Goal: Use online tool/utility

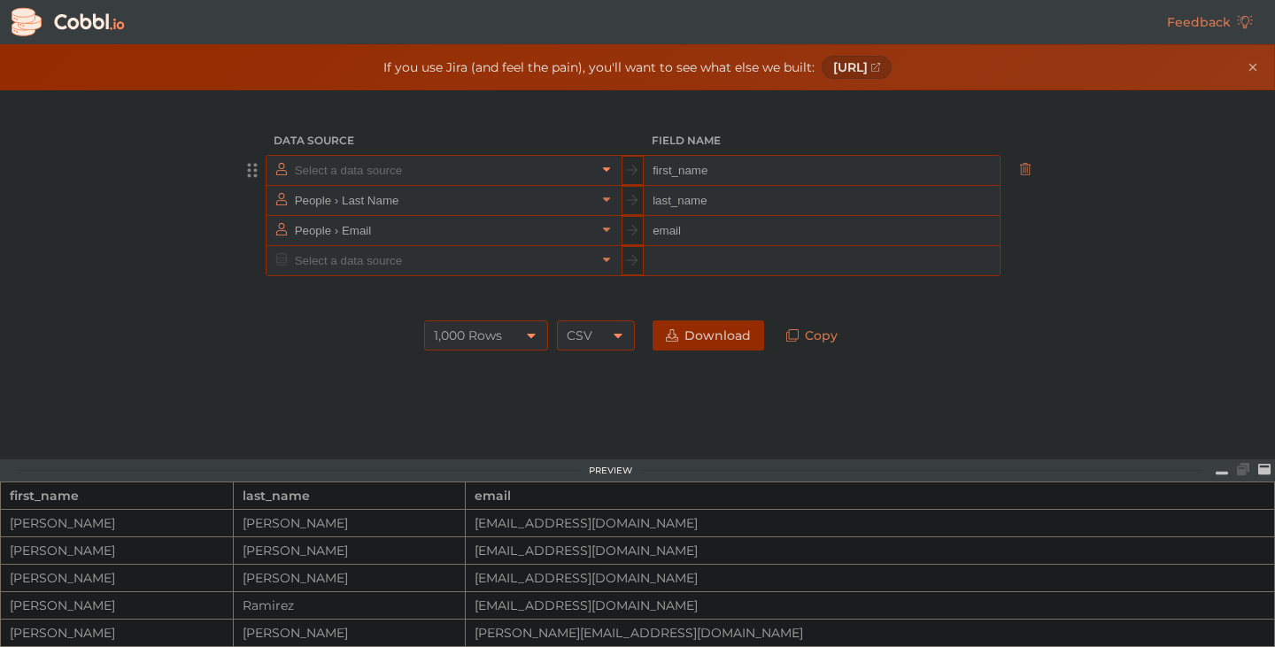
click at [603, 170] on icon at bounding box center [606, 170] width 7 height 4
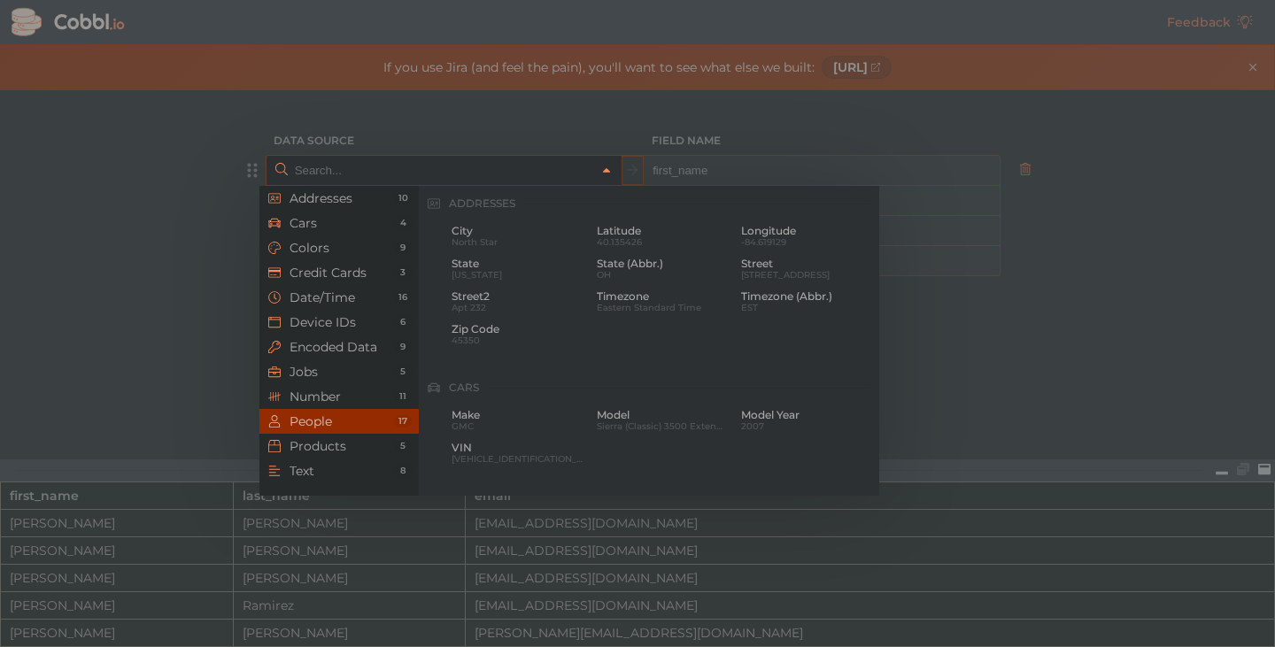
scroll to position [1364, 0]
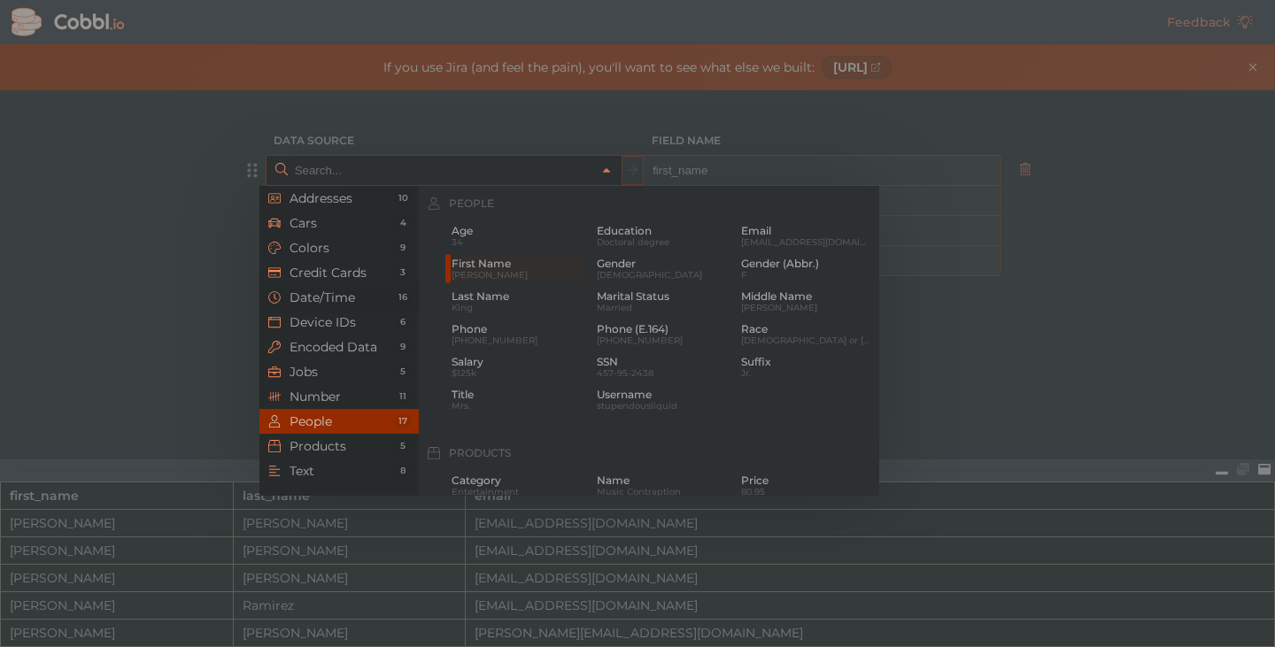
click at [334, 293] on span "Date/Time" at bounding box center [342, 297] width 104 height 14
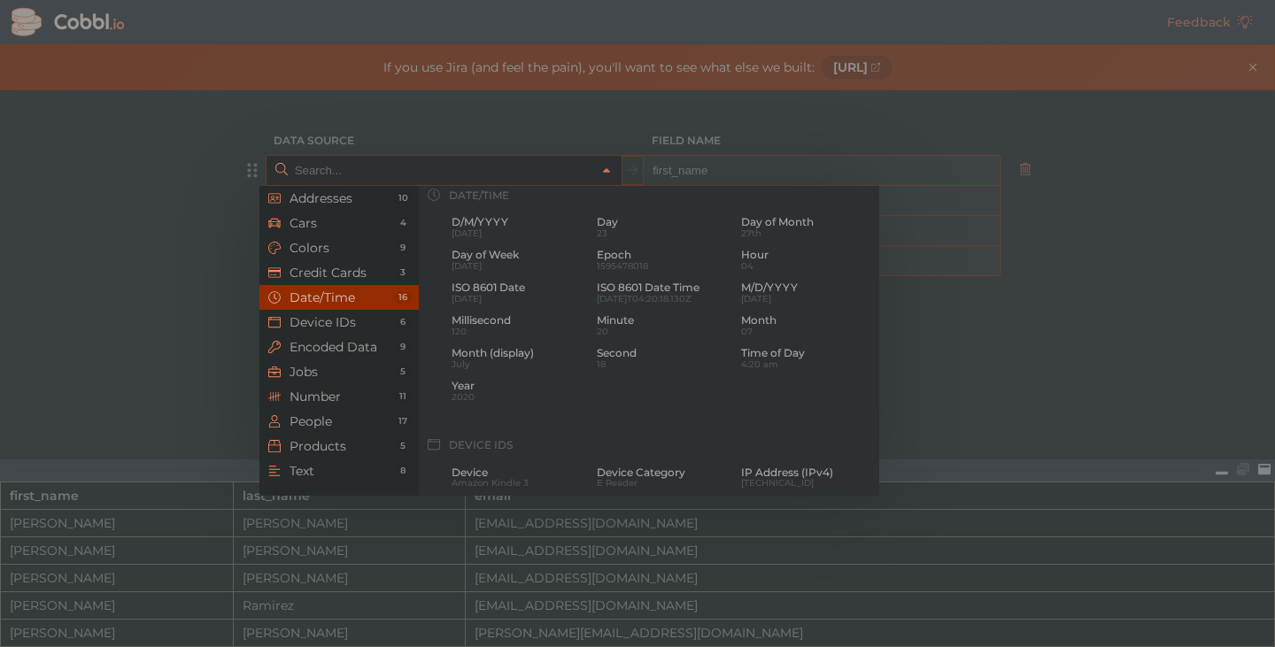
scroll to position [540, 0]
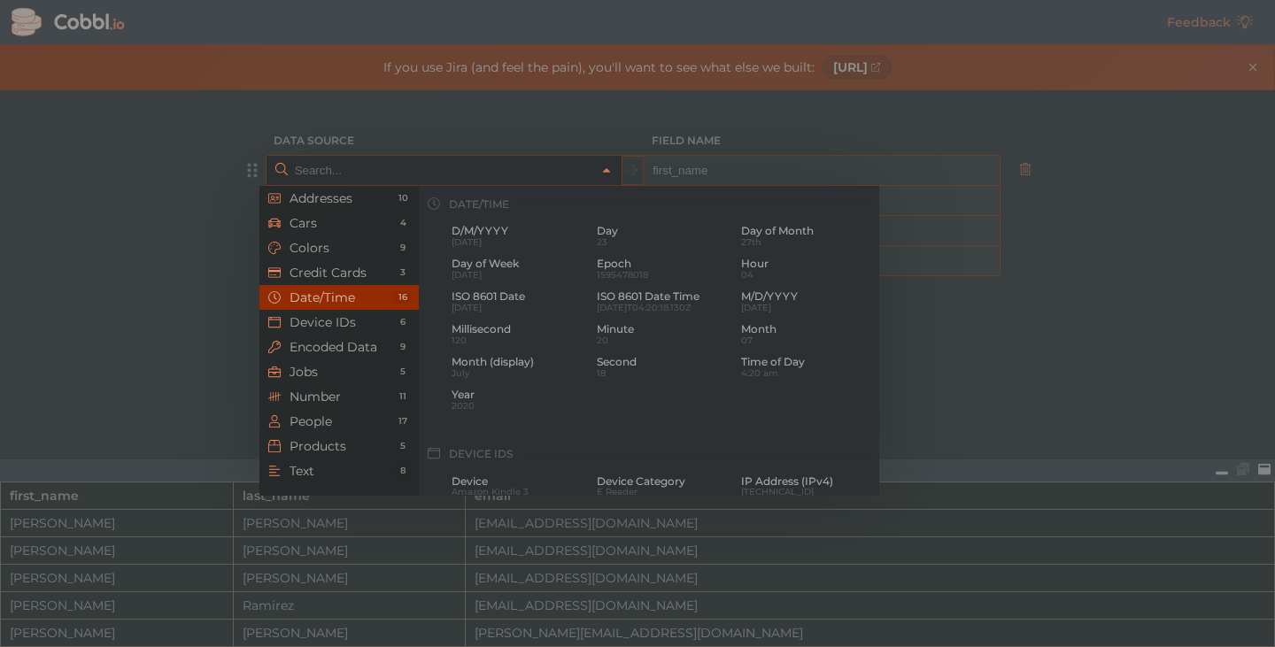
click at [329, 465] on span "Text" at bounding box center [342, 471] width 104 height 14
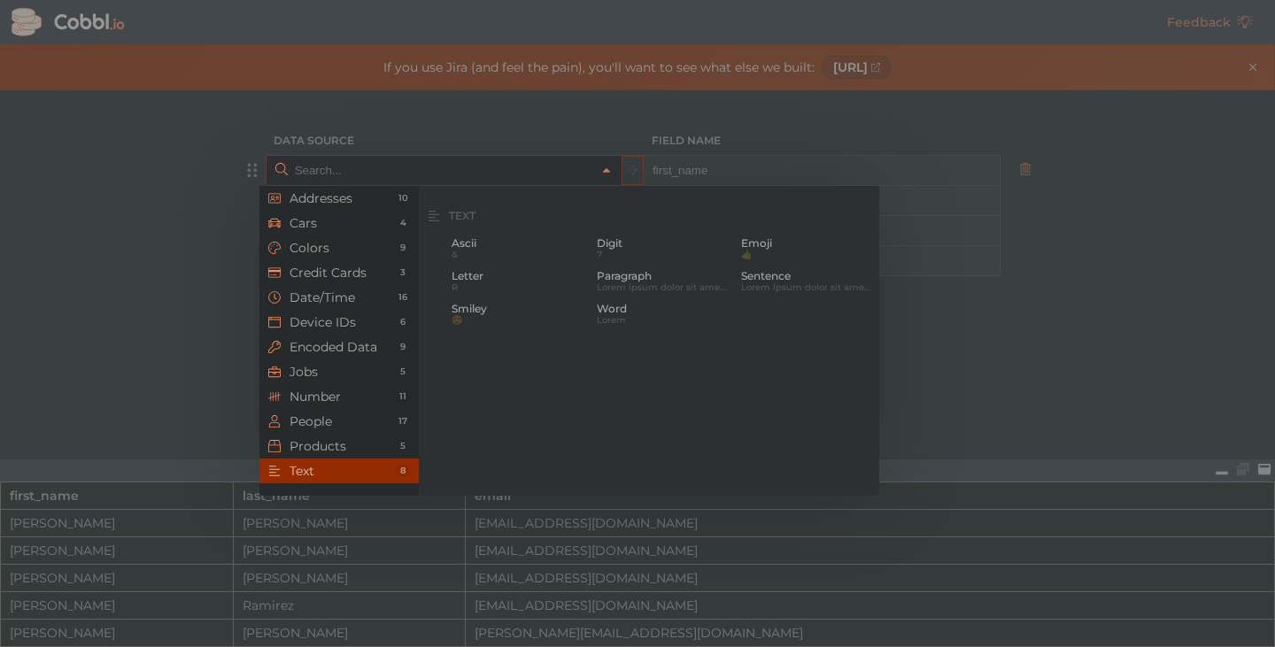
scroll to position [1732, 0]
click at [331, 441] on span "Products" at bounding box center [342, 446] width 104 height 14
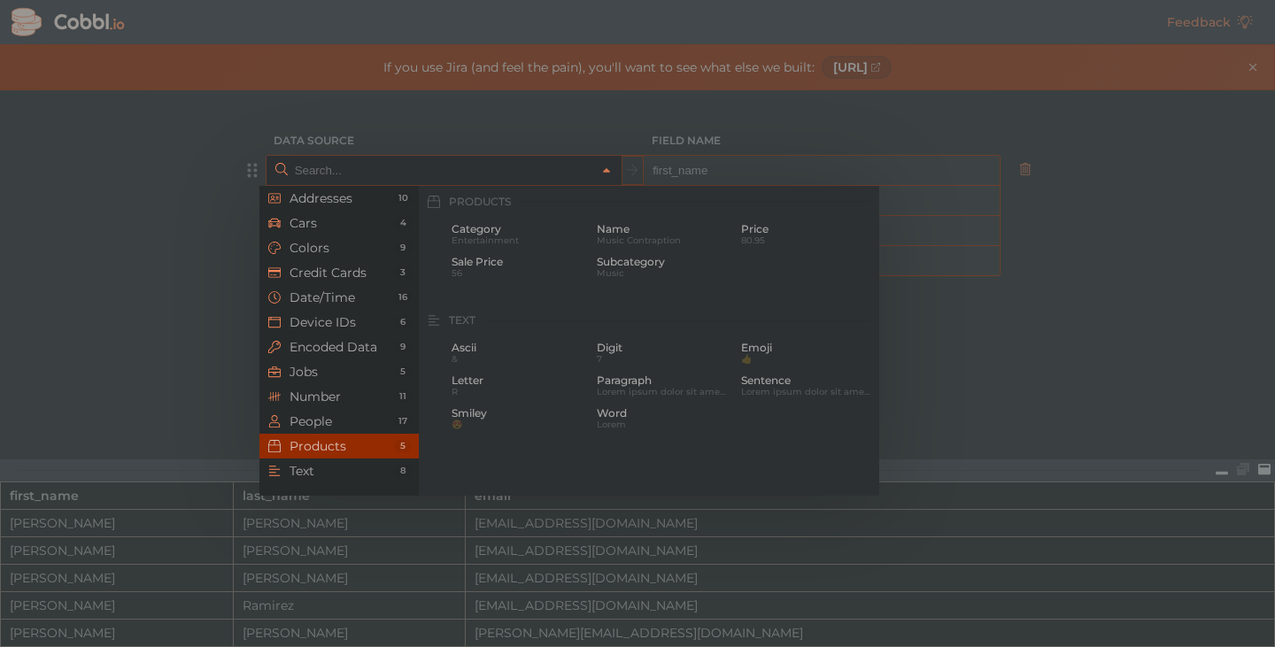
scroll to position [1614, 0]
click at [615, 267] on span "Subcategory" at bounding box center [663, 264] width 132 height 12
type input "Products › Subcategory"
type input "subcategory"
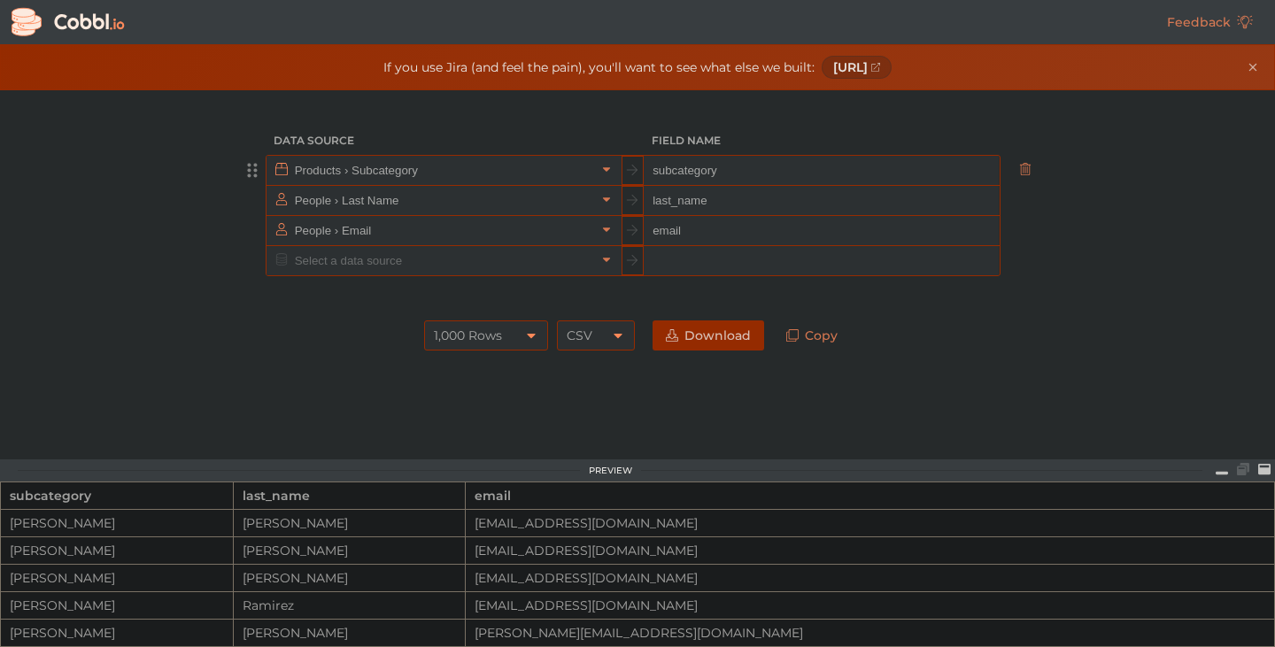
click at [732, 151] on h3 "Field Name" at bounding box center [822, 141] width 357 height 30
click at [738, 159] on input "subcategory" at bounding box center [821, 171] width 355 height 30
drag, startPoint x: 735, startPoint y: 206, endPoint x: 719, endPoint y: 231, distance: 29.5
click at [734, 209] on input "last_name" at bounding box center [821, 201] width 355 height 30
click at [709, 249] on input "text" at bounding box center [821, 261] width 355 height 30
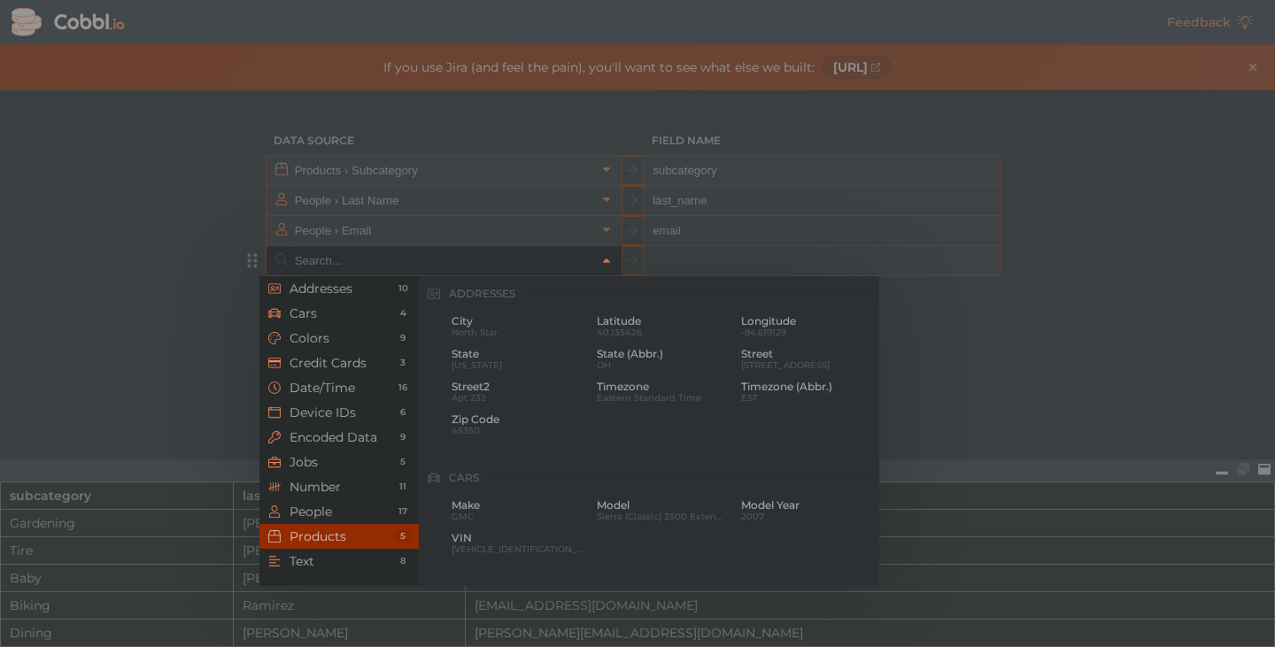
click at [544, 266] on input "text" at bounding box center [443, 260] width 306 height 29
click at [1142, 291] on div at bounding box center [637, 323] width 1275 height 647
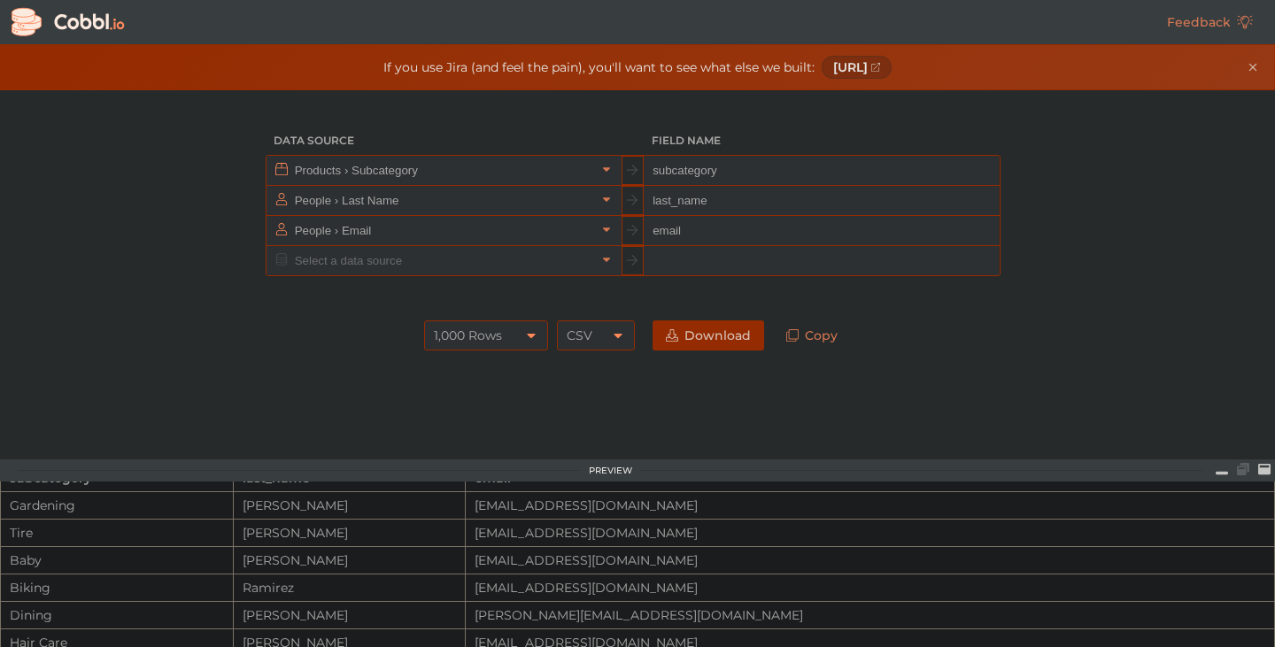
scroll to position [0, 0]
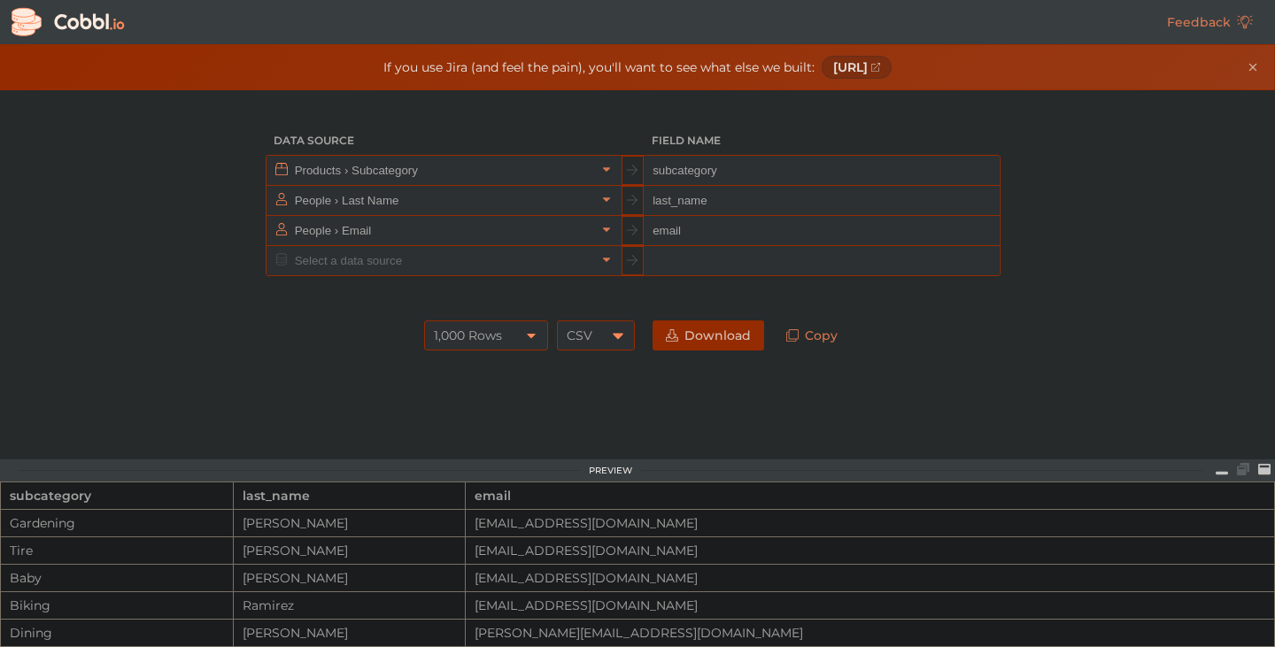
click at [612, 331] on icon at bounding box center [618, 336] width 14 height 14
